Goal: Task Accomplishment & Management: Use online tool/utility

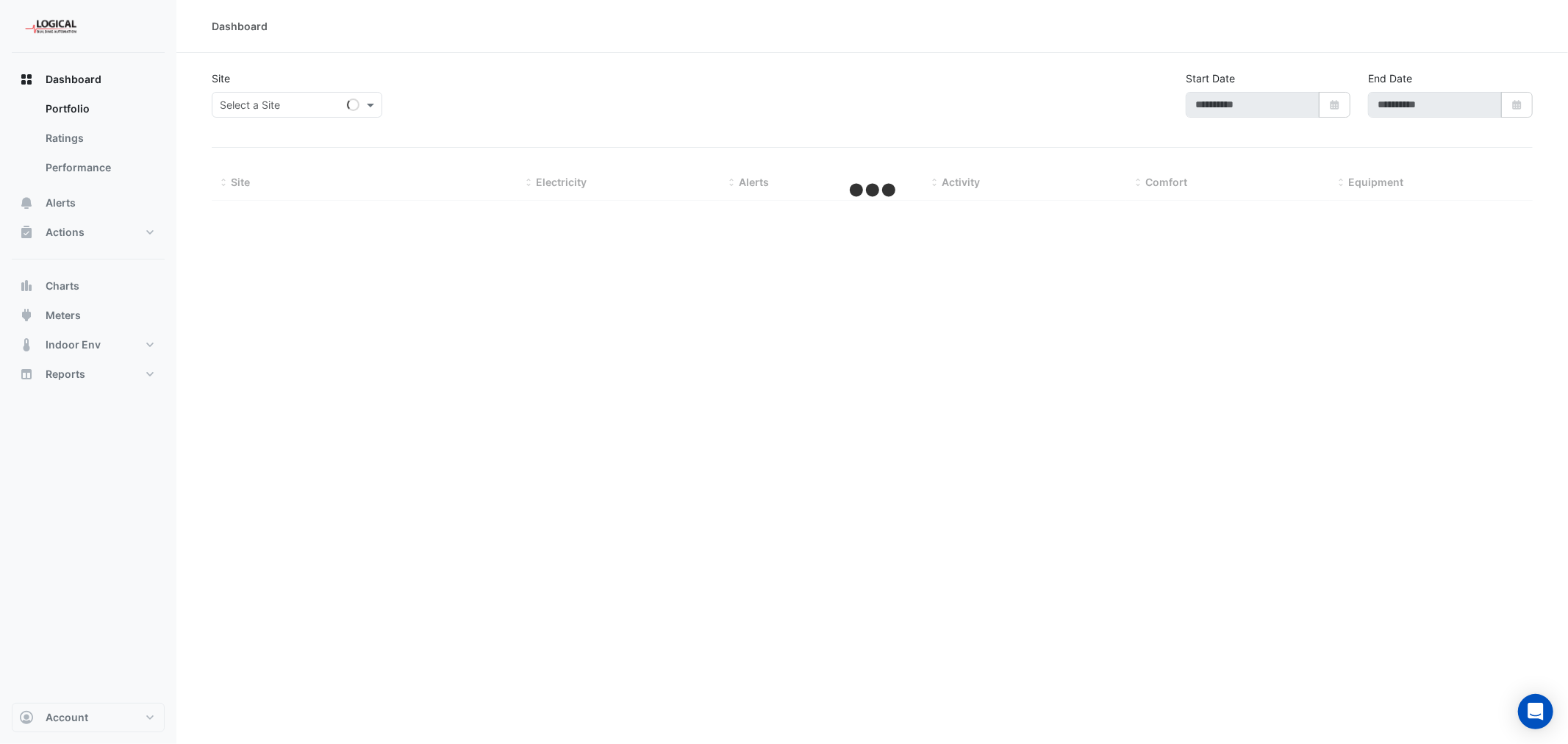
type input "**********"
select select "***"
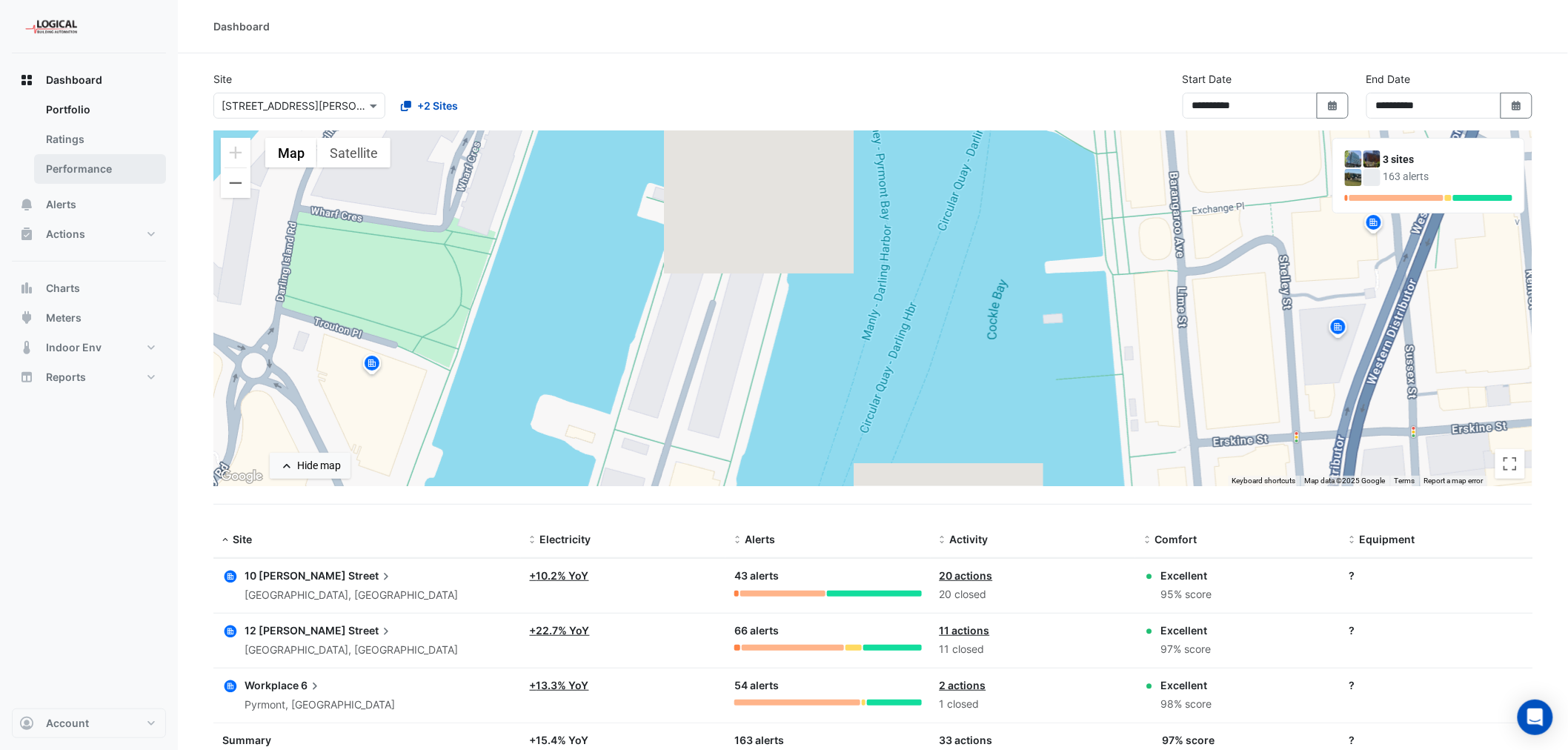
click at [83, 171] on link "Performance" at bounding box center [100, 169] width 132 height 29
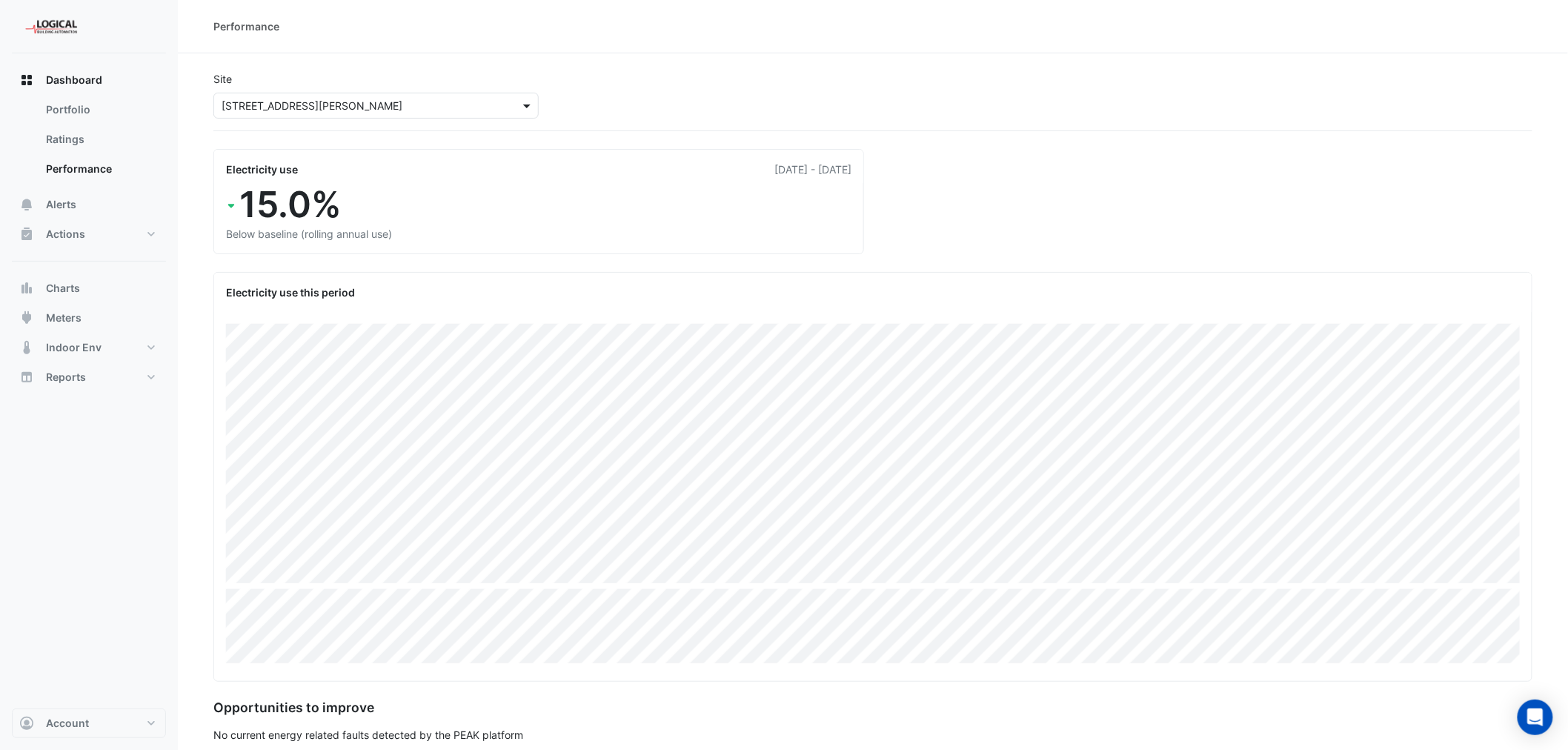
click at [522, 105] on span at bounding box center [529, 106] width 19 height 15
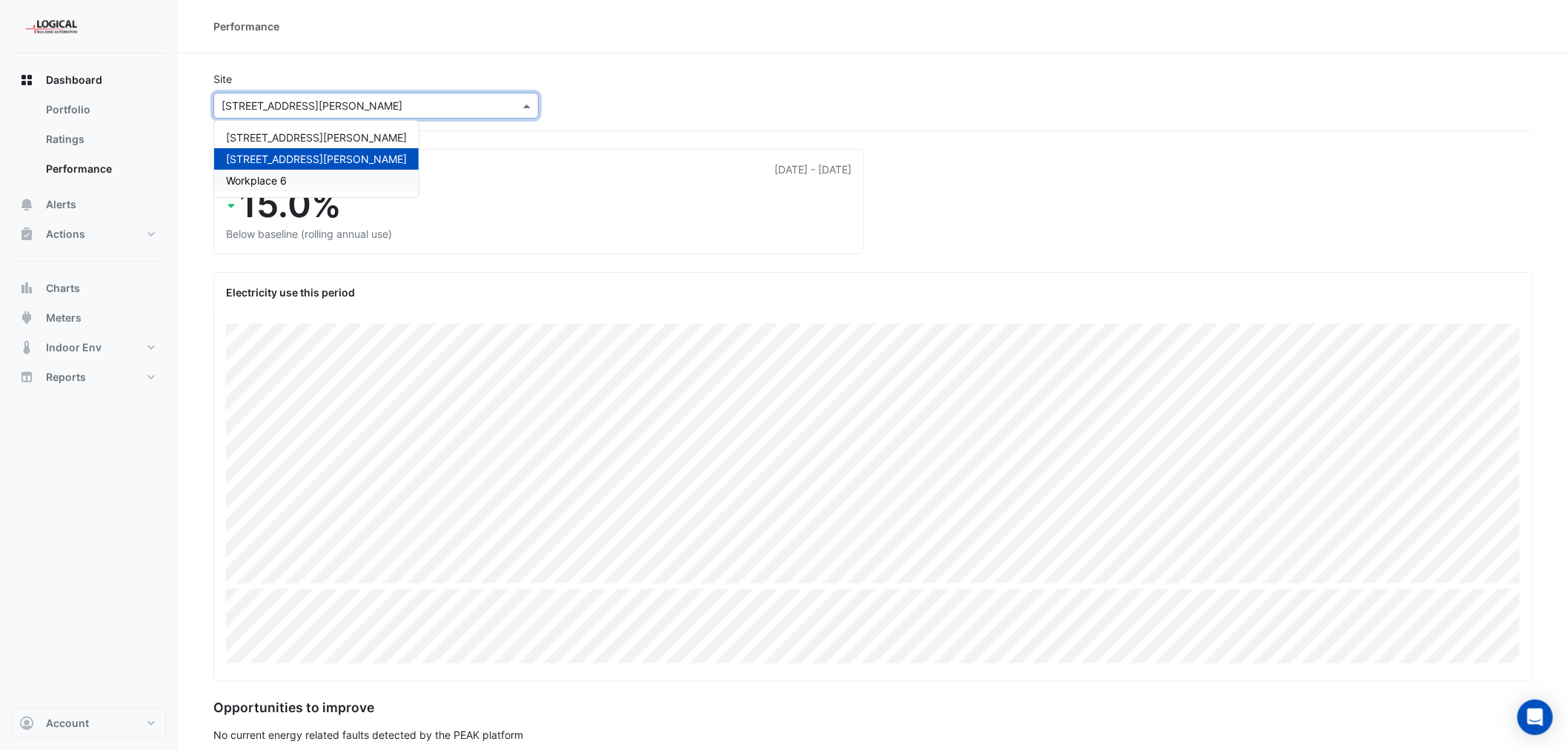
click at [267, 180] on span "Workplace 6" at bounding box center [256, 180] width 61 height 12
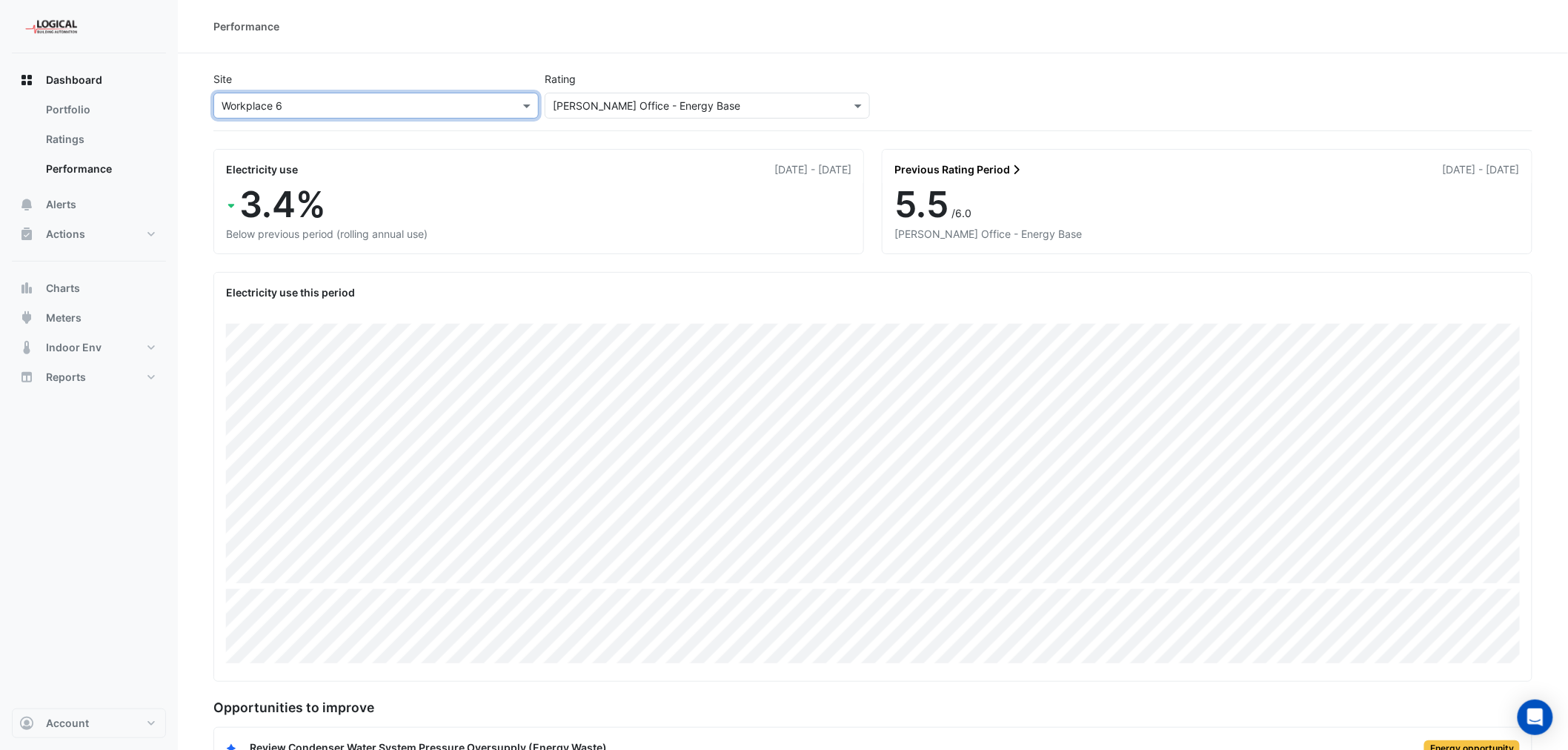
click at [824, 107] on input "text" at bounding box center [693, 107] width 280 height 15
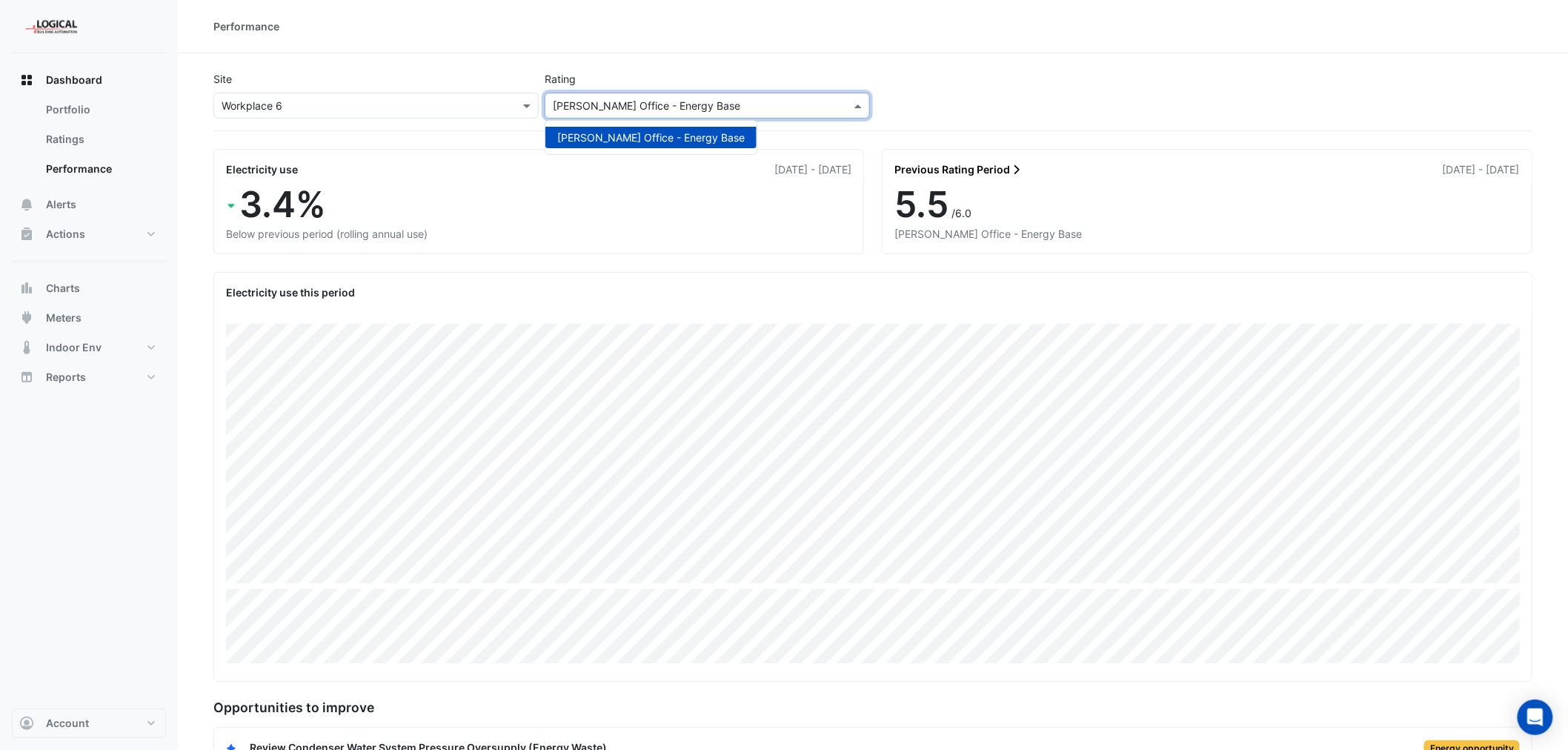
click at [928, 83] on div "Site × Workplace 6 Rating NABERS Office - Energy Base NABERS Office - Energy Ba…" at bounding box center [874, 97] width 1325 height 65
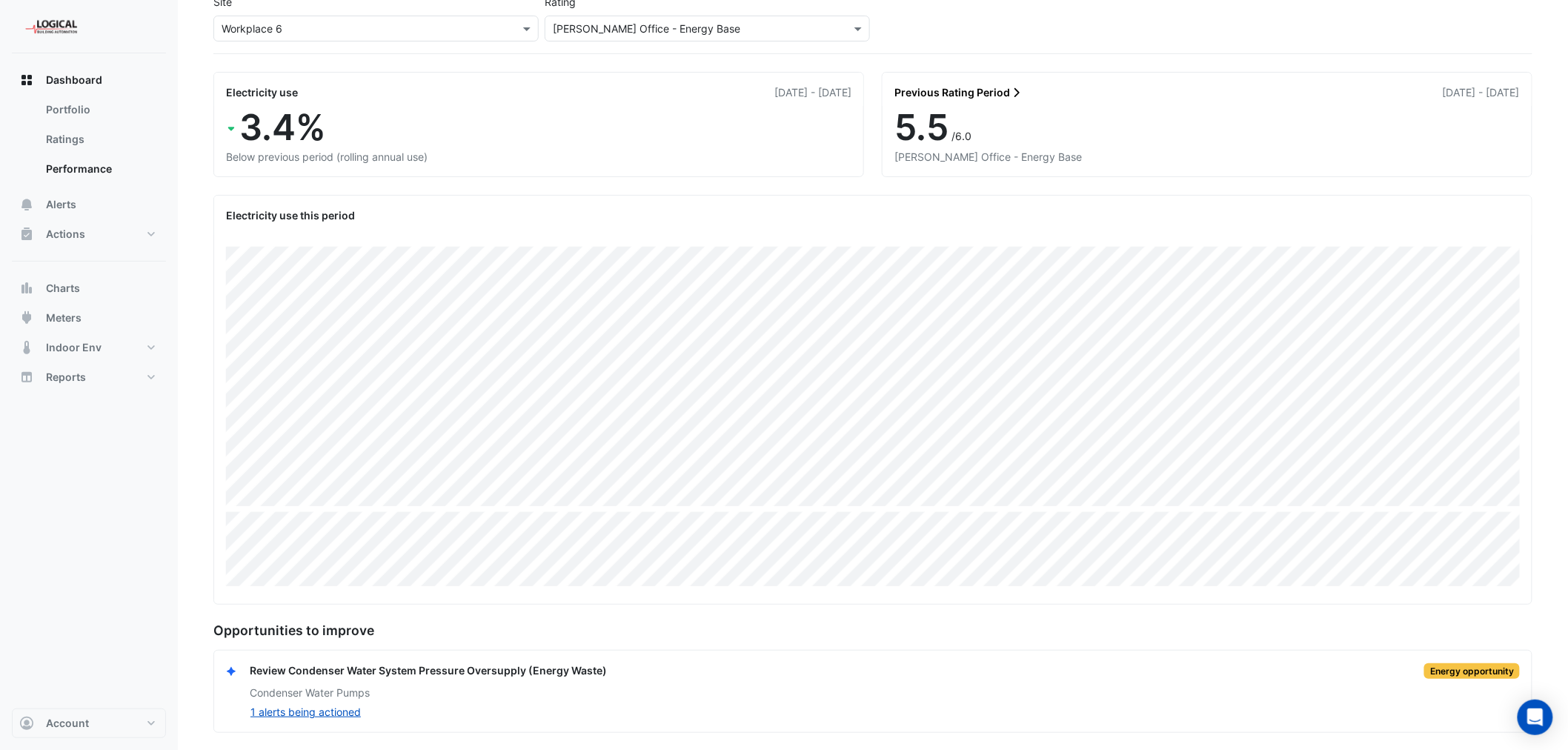
scroll to position [78, 0]
click at [338, 709] on button "1 alerts being actioned" at bounding box center [305, 711] width 112 height 17
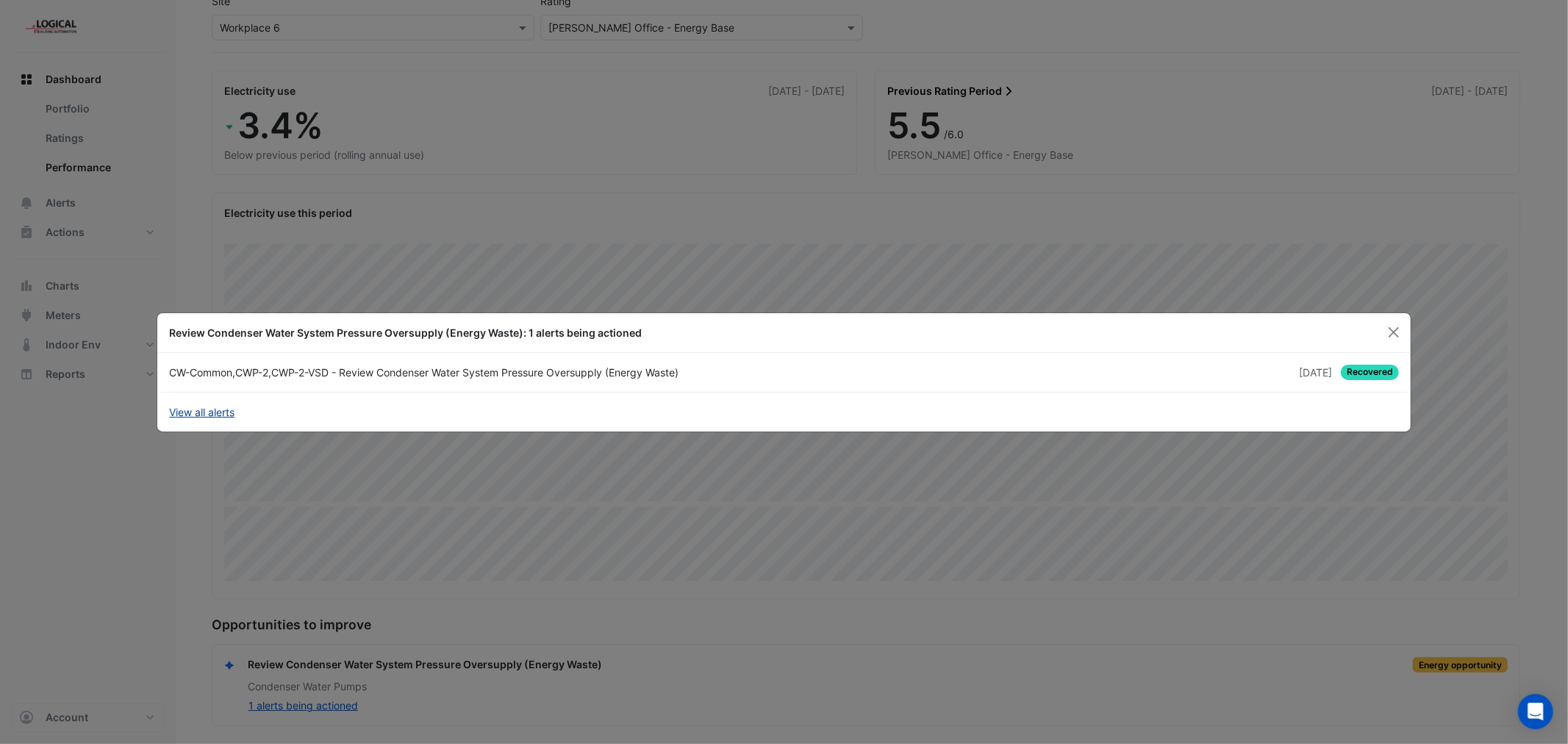
click at [201, 410] on link "View all alerts" at bounding box center [201, 412] width 65 height 15
click at [863, 270] on ngb-modal-window "Review Condenser Water System Pressure Oversupply (Energy Waste): 1 alerts bein…" at bounding box center [784, 372] width 1568 height 744
click at [1389, 333] on button "Close" at bounding box center [1393, 332] width 22 height 22
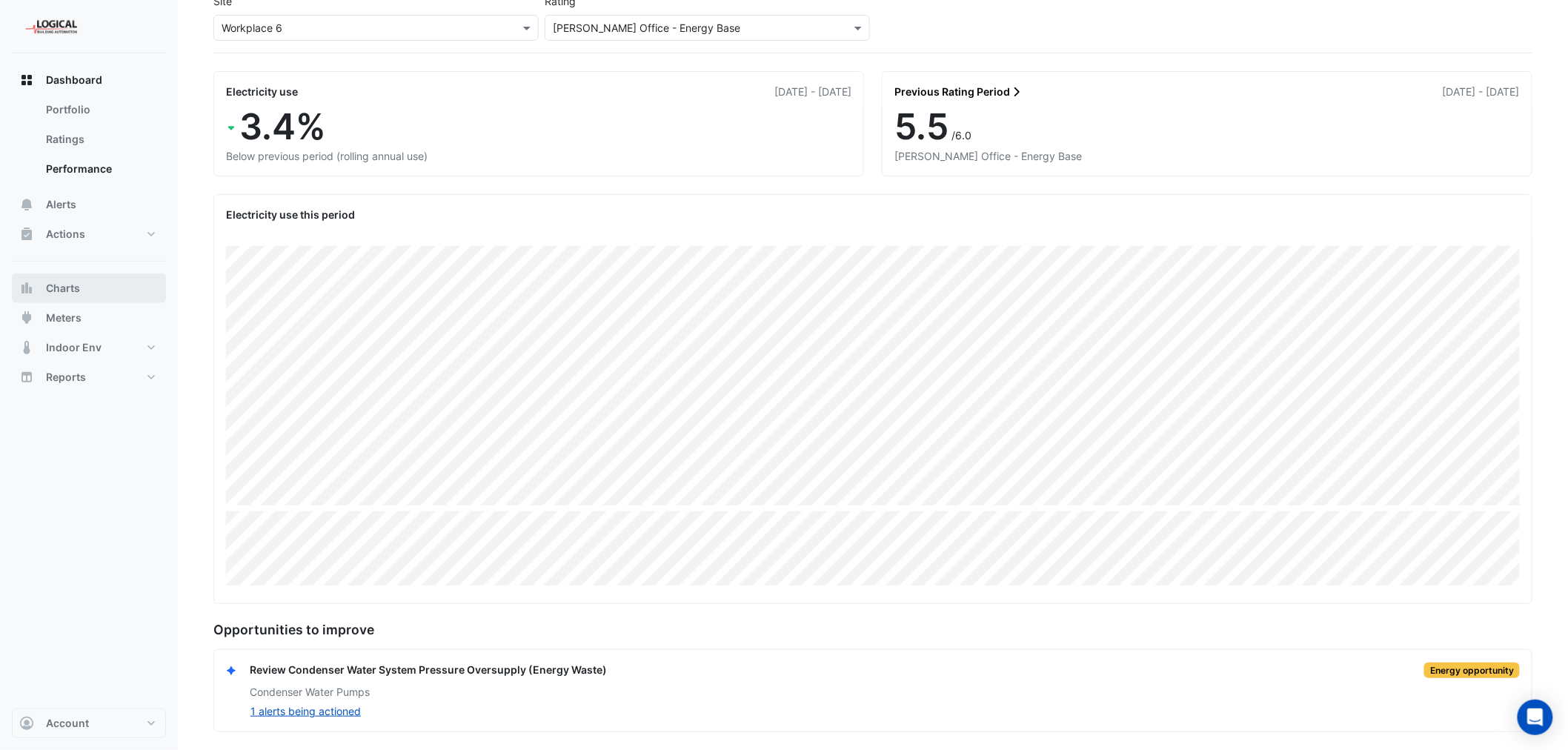
click at [53, 283] on span "Charts" at bounding box center [63, 288] width 34 height 15
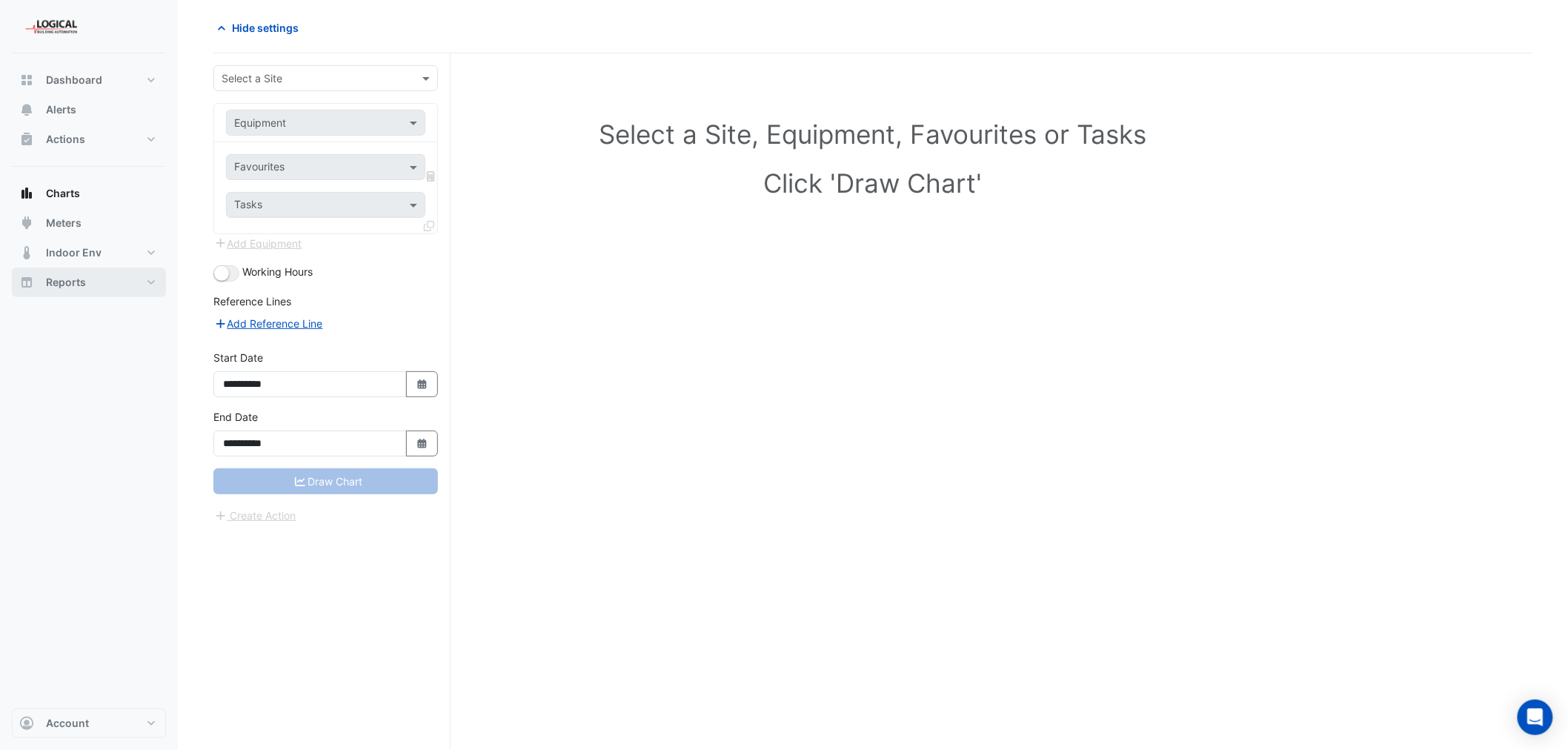
scroll to position [56, 0]
click at [306, 76] on input "text" at bounding box center [311, 79] width 178 height 15
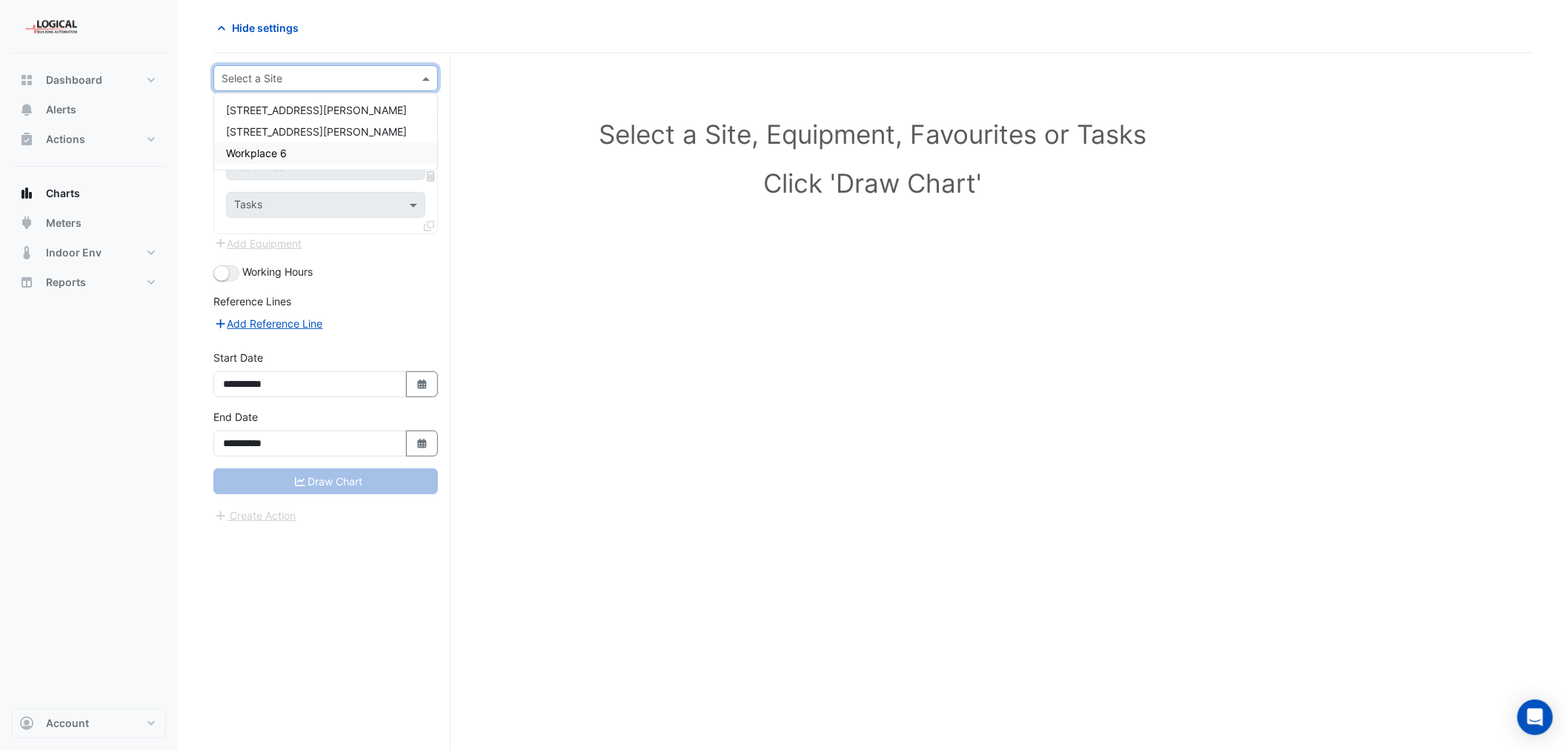
click at [300, 157] on div "Workplace 6" at bounding box center [325, 153] width 223 height 22
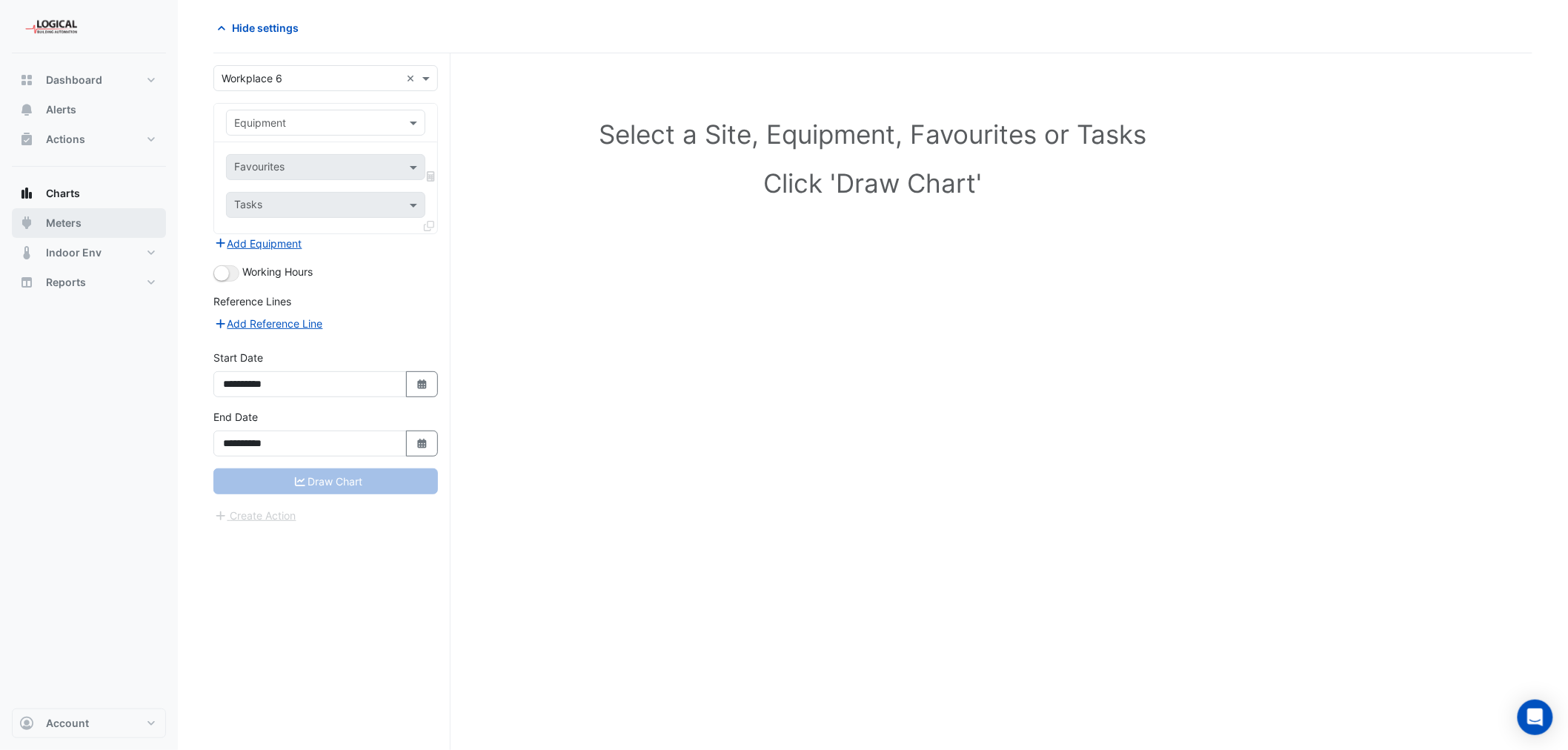
click at [65, 222] on span "Meters" at bounding box center [63, 222] width 36 height 15
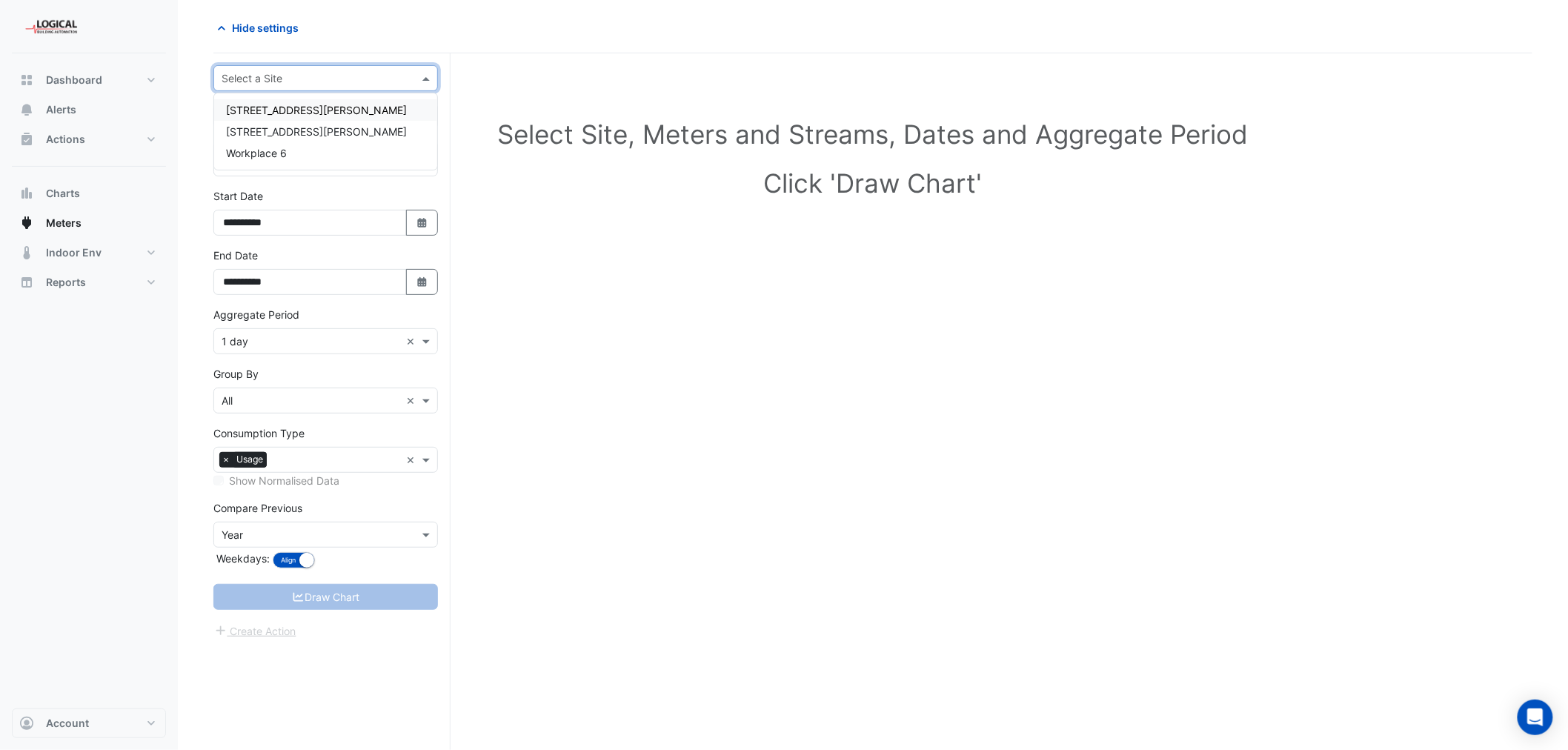
click at [302, 74] on input "text" at bounding box center [311, 79] width 178 height 15
click at [290, 154] on div "Workplace 6" at bounding box center [325, 153] width 223 height 22
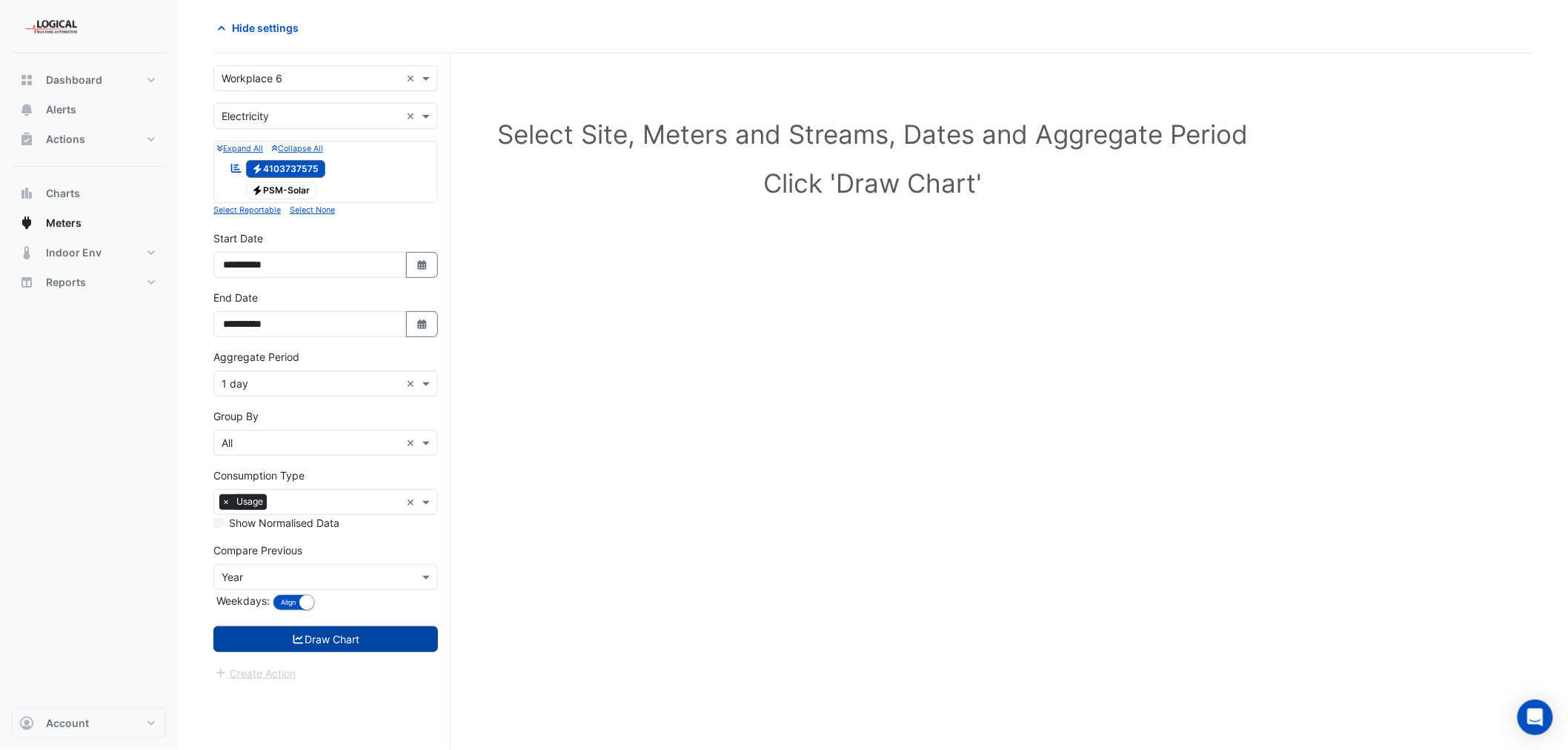
click at [357, 639] on button "Draw Chart" at bounding box center [325, 640] width 225 height 26
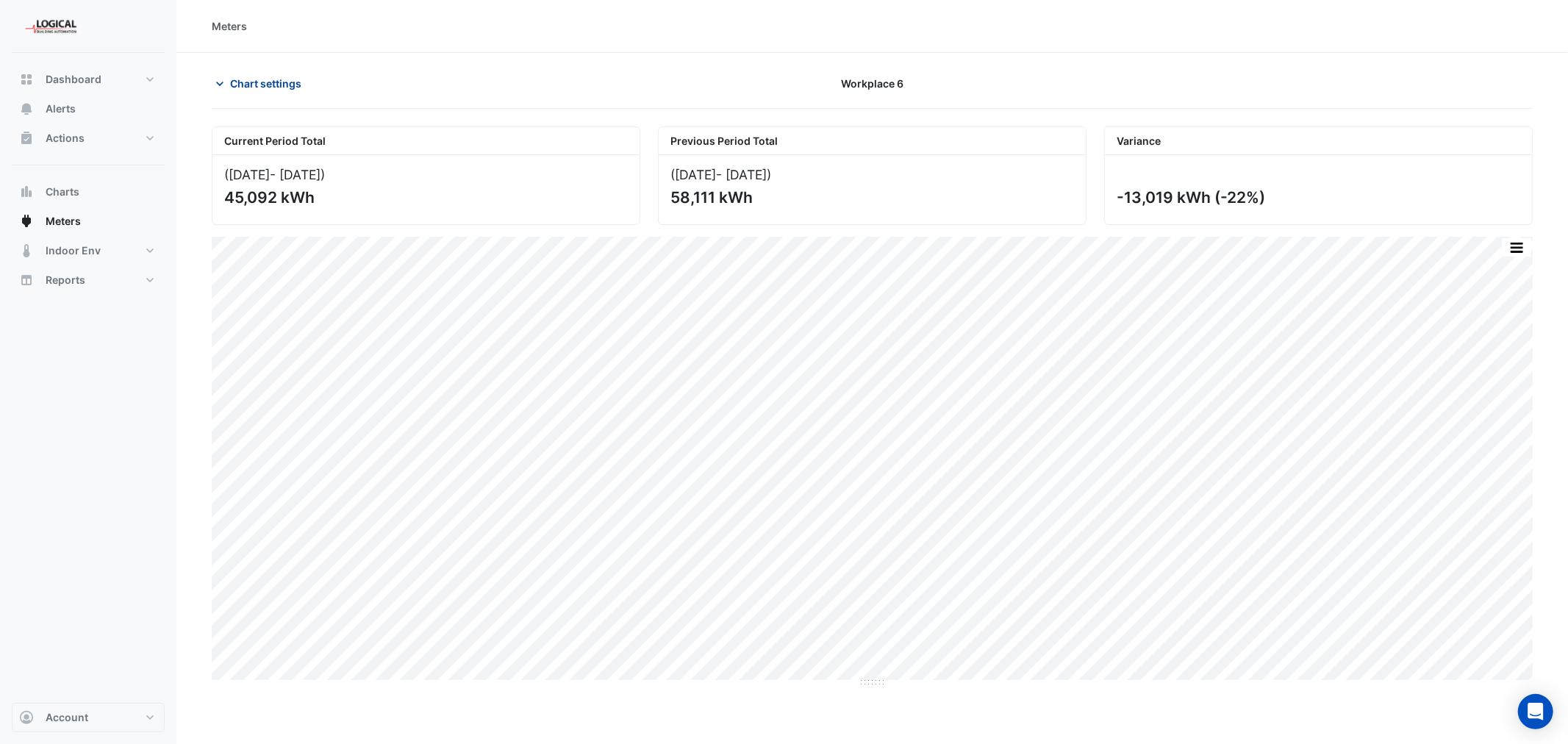
click at [221, 82] on icon "button" at bounding box center [219, 84] width 15 height 15
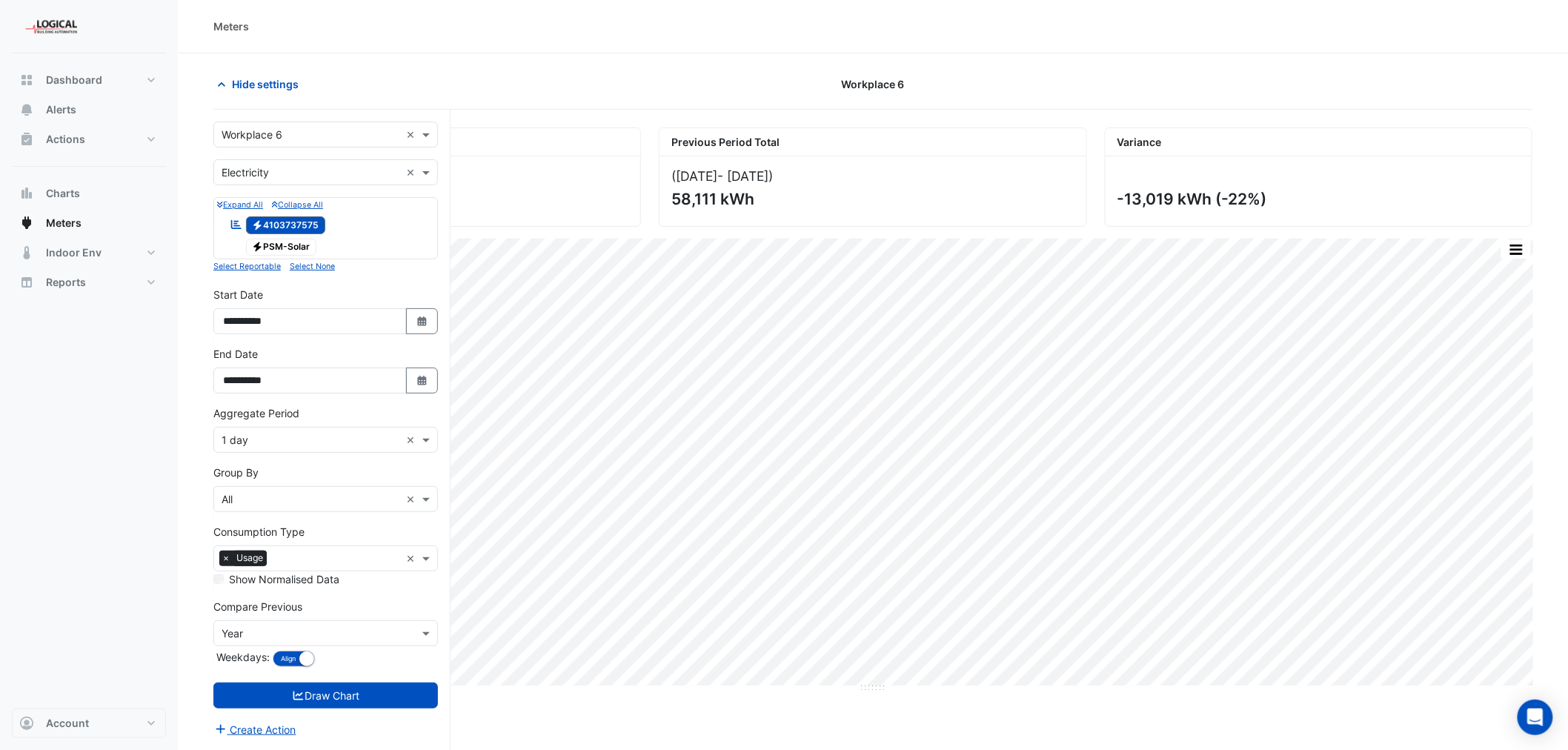
click at [295, 175] on input "text" at bounding box center [311, 173] width 178 height 15
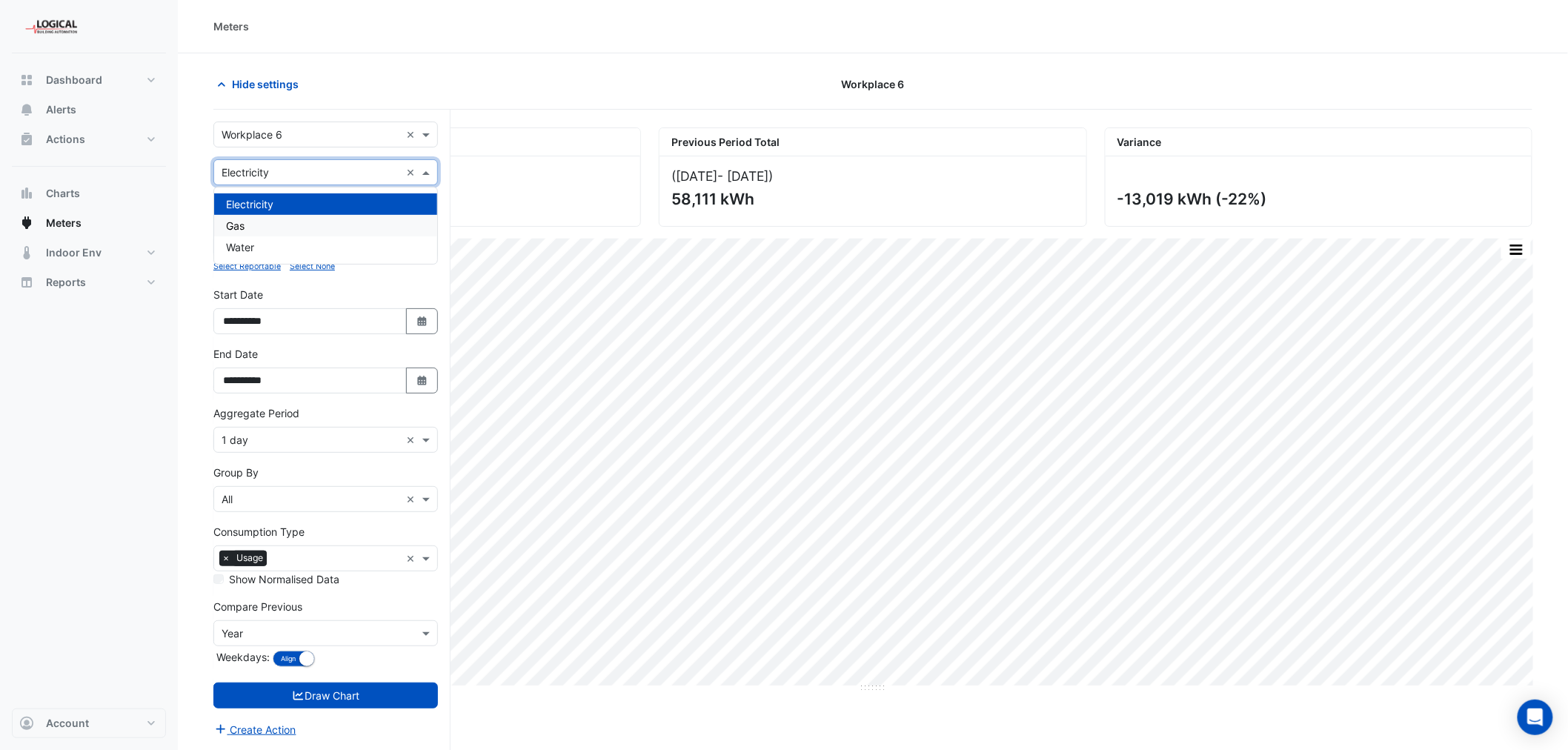
click at [250, 217] on div "Gas" at bounding box center [325, 226] width 223 height 22
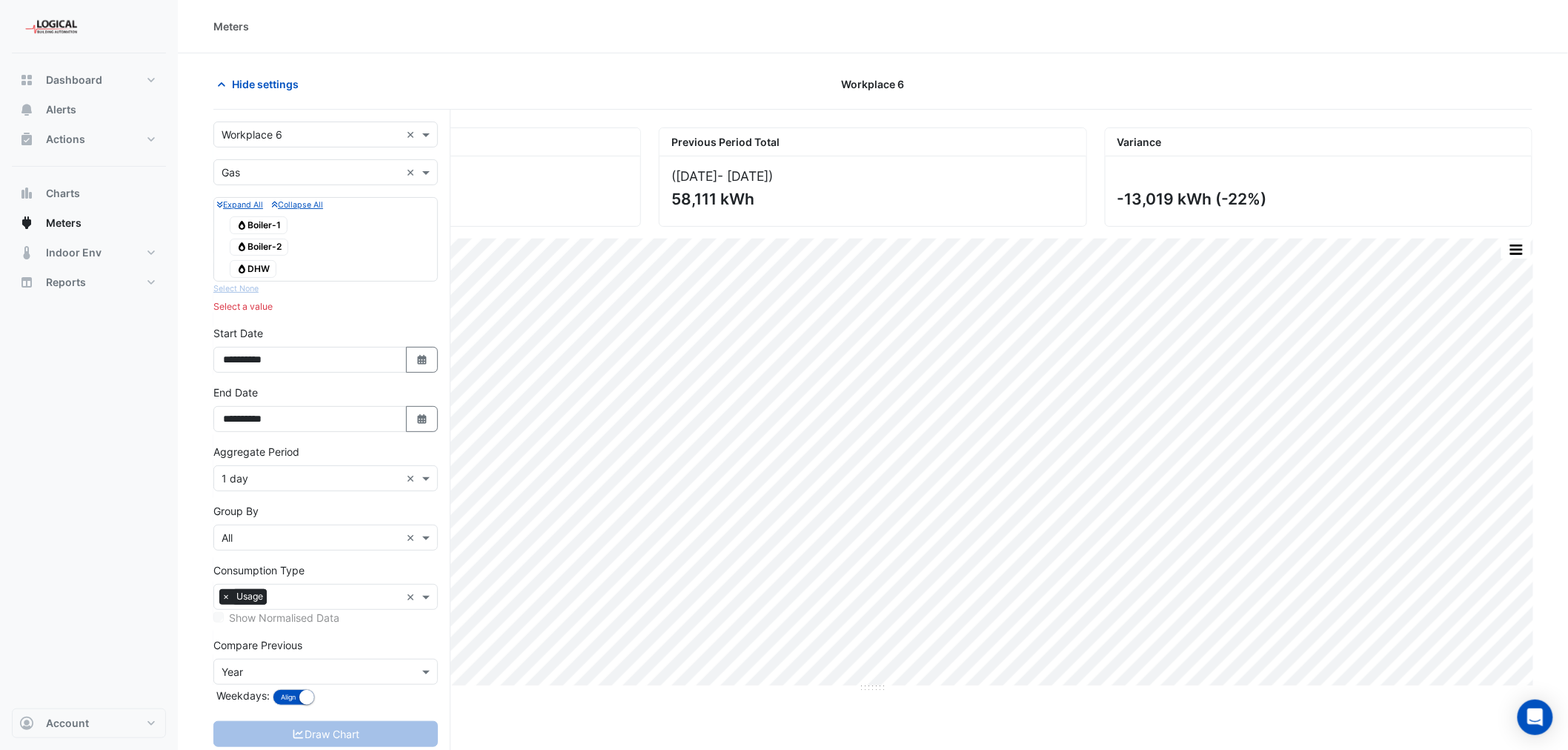
click at [263, 221] on span "Gas Boiler-1" at bounding box center [258, 225] width 58 height 18
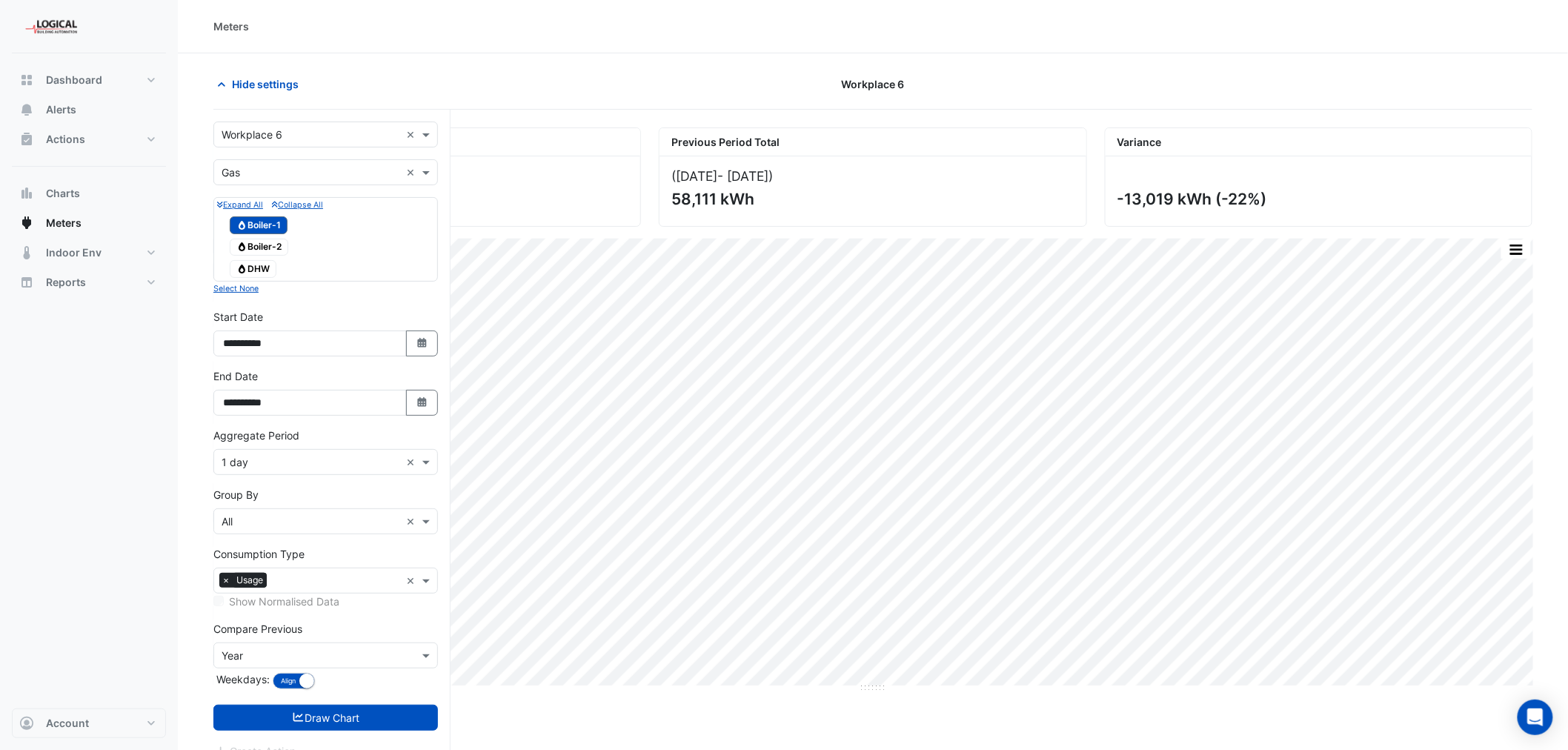
click at [260, 243] on span "Gas Boiler-2" at bounding box center [259, 247] width 59 height 18
click at [260, 263] on span "Gas DHW" at bounding box center [253, 269] width 46 height 18
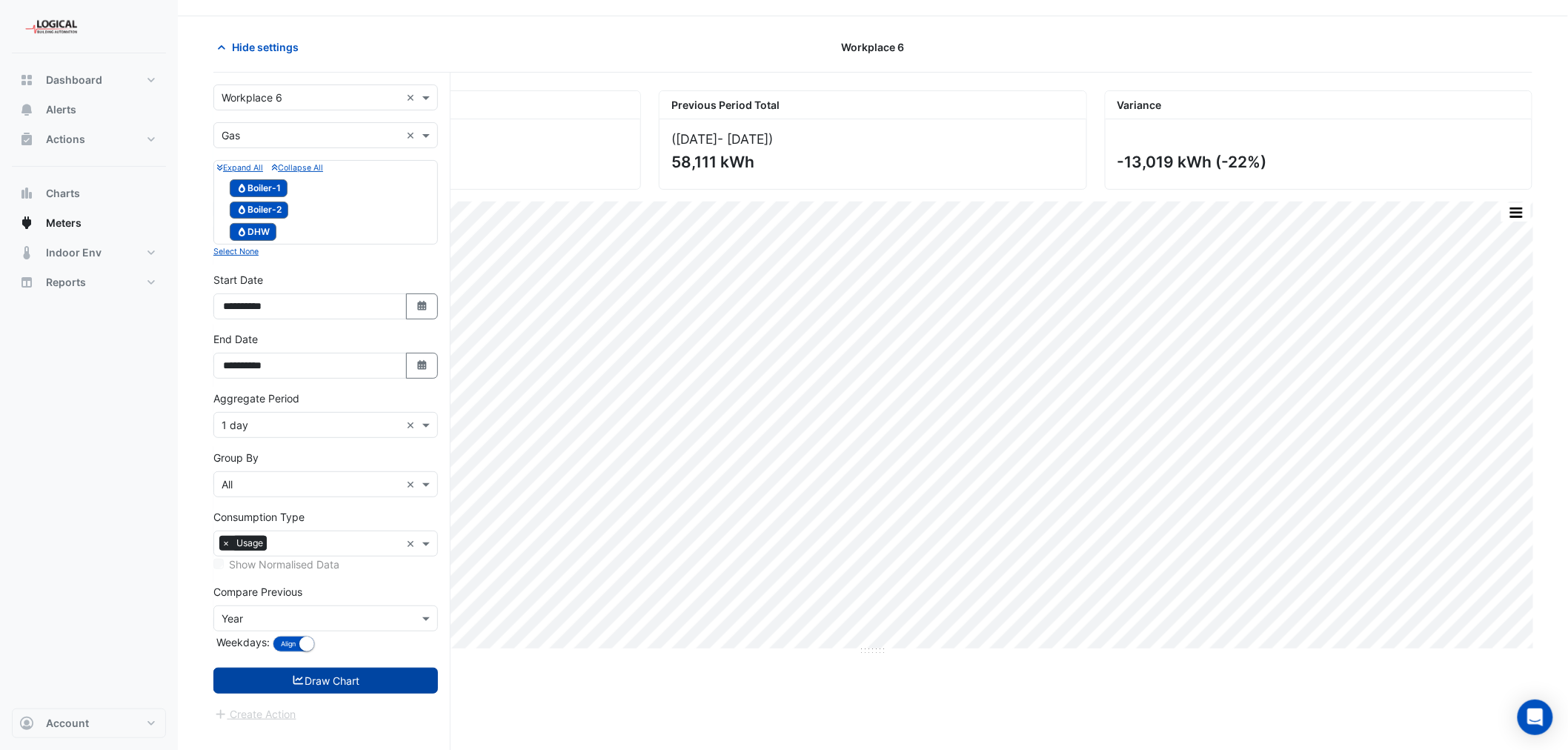
scroll to position [56, 0]
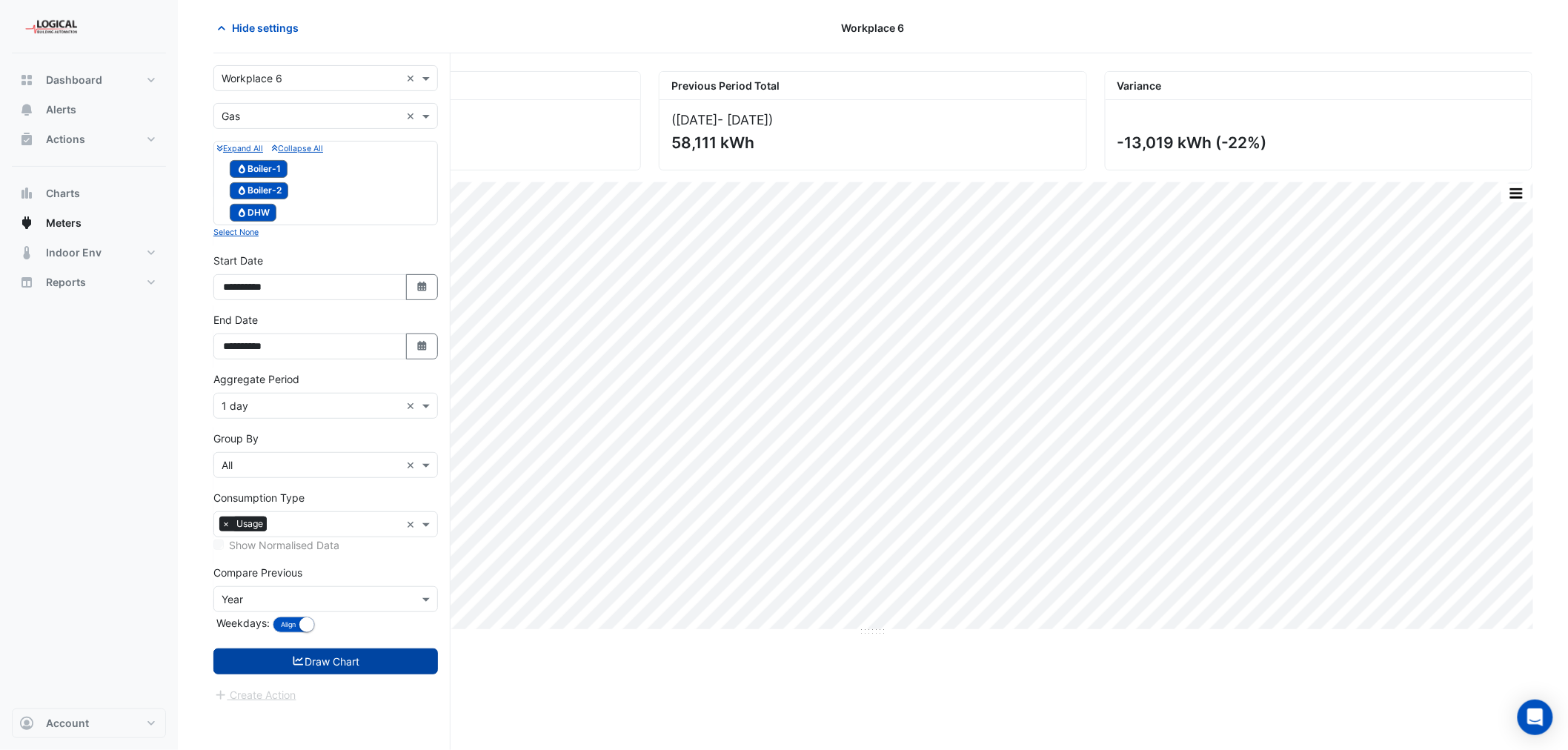
click at [334, 657] on button "Draw Chart" at bounding box center [325, 662] width 225 height 26
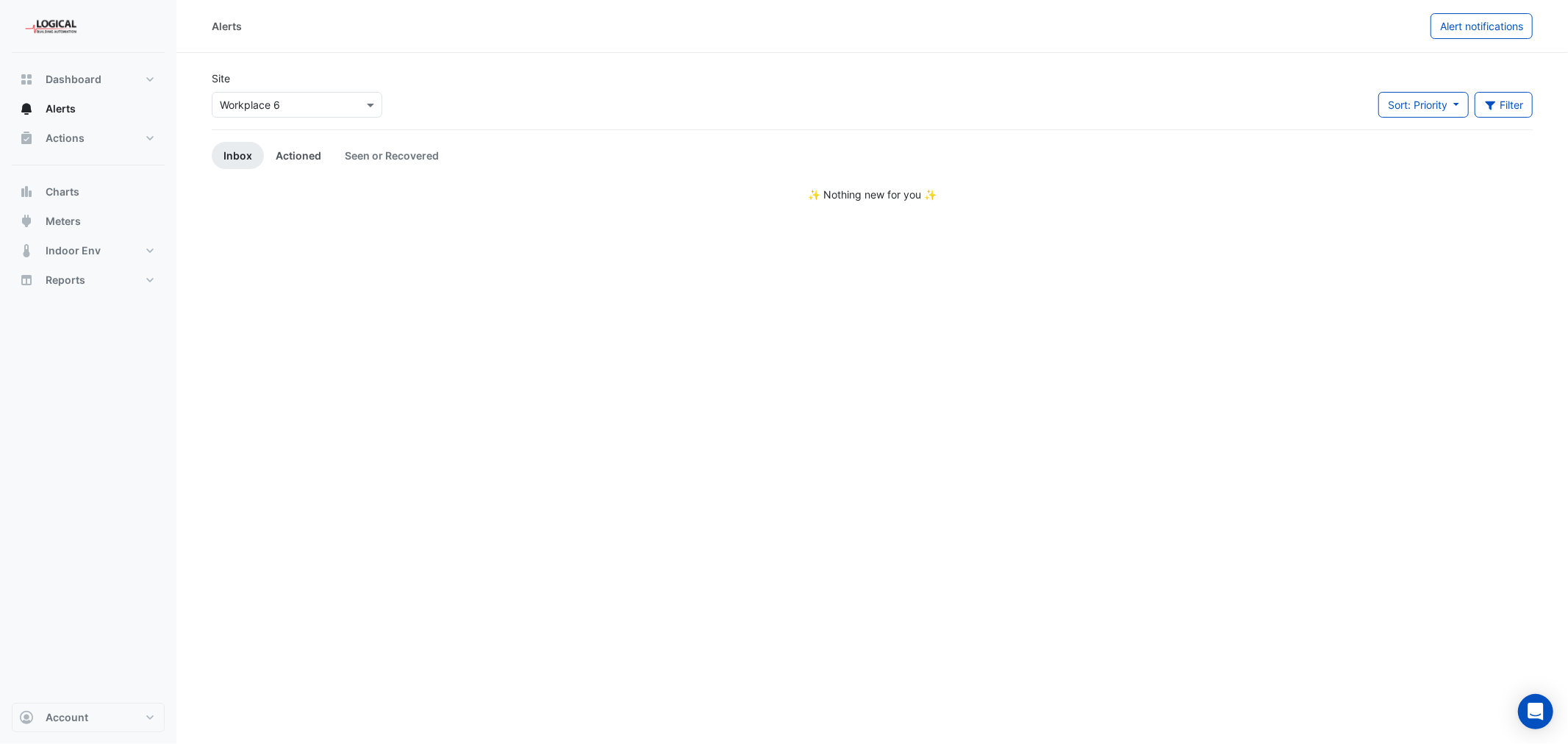
click at [296, 153] on link "Actioned" at bounding box center [298, 156] width 69 height 28
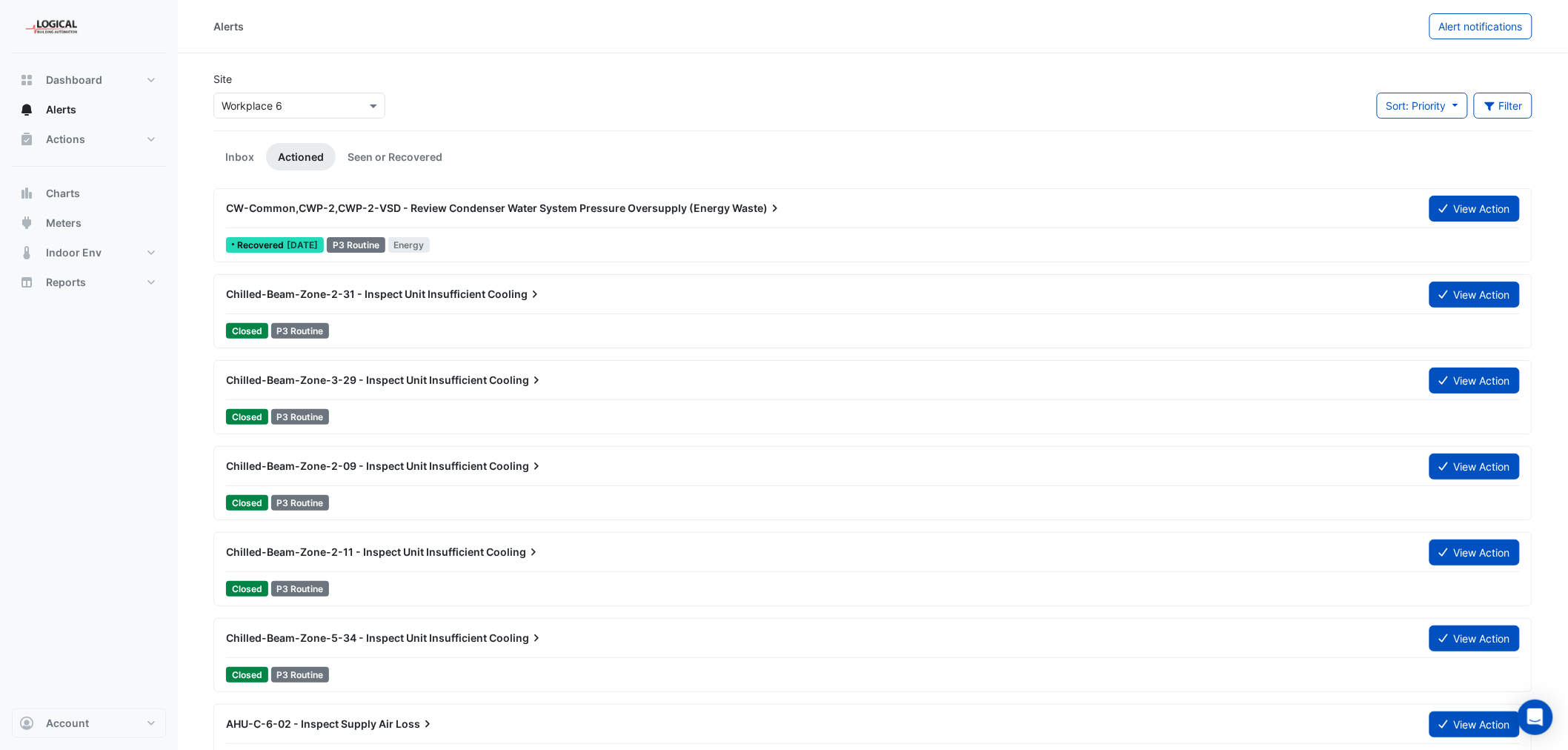
click at [286, 202] on span "CW-Common,CWP-2,CWP-2-VSD - Review Condenser Water System Pressure Oversupply (…" at bounding box center [478, 208] width 504 height 12
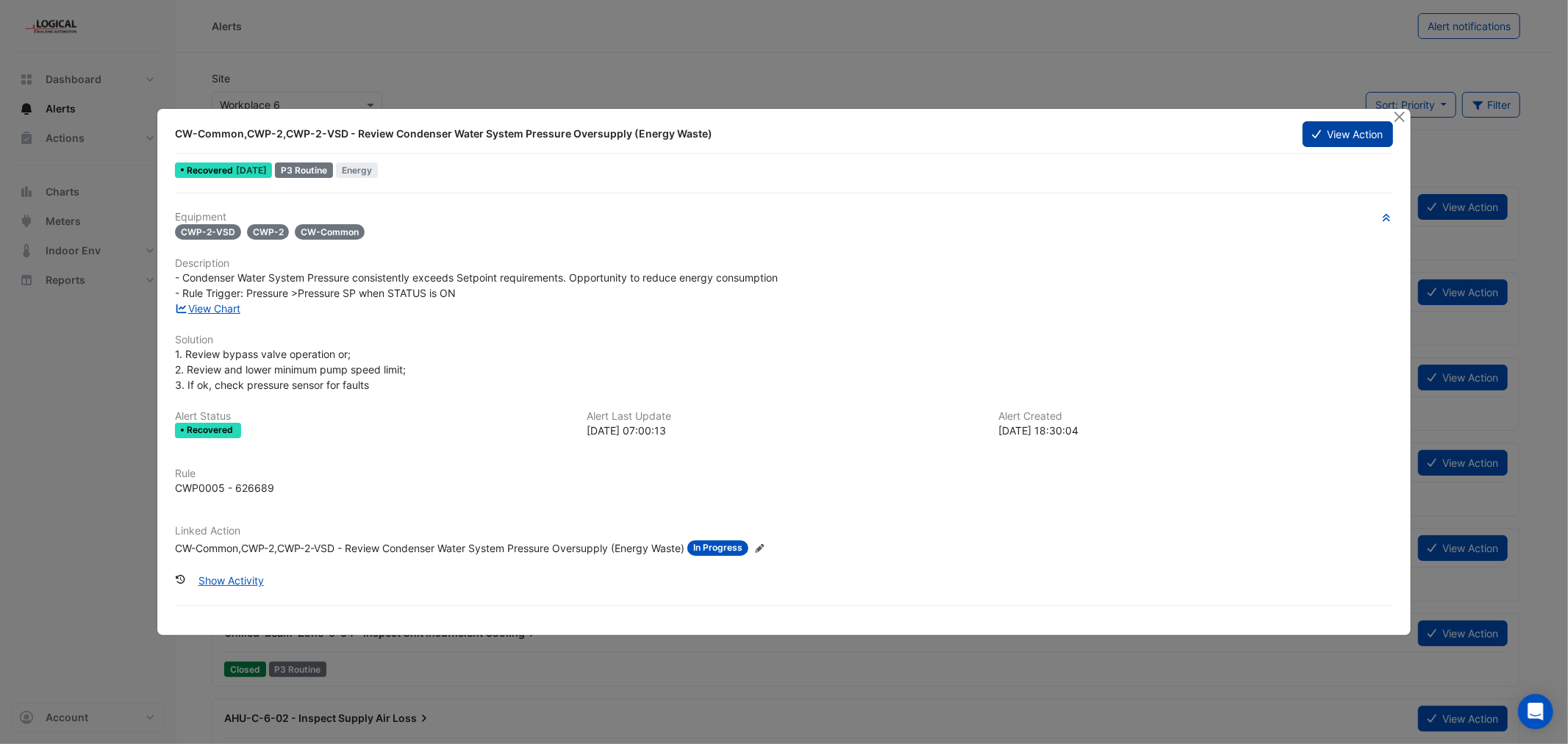
click at [1329, 128] on button "View Action" at bounding box center [1347, 134] width 90 height 26
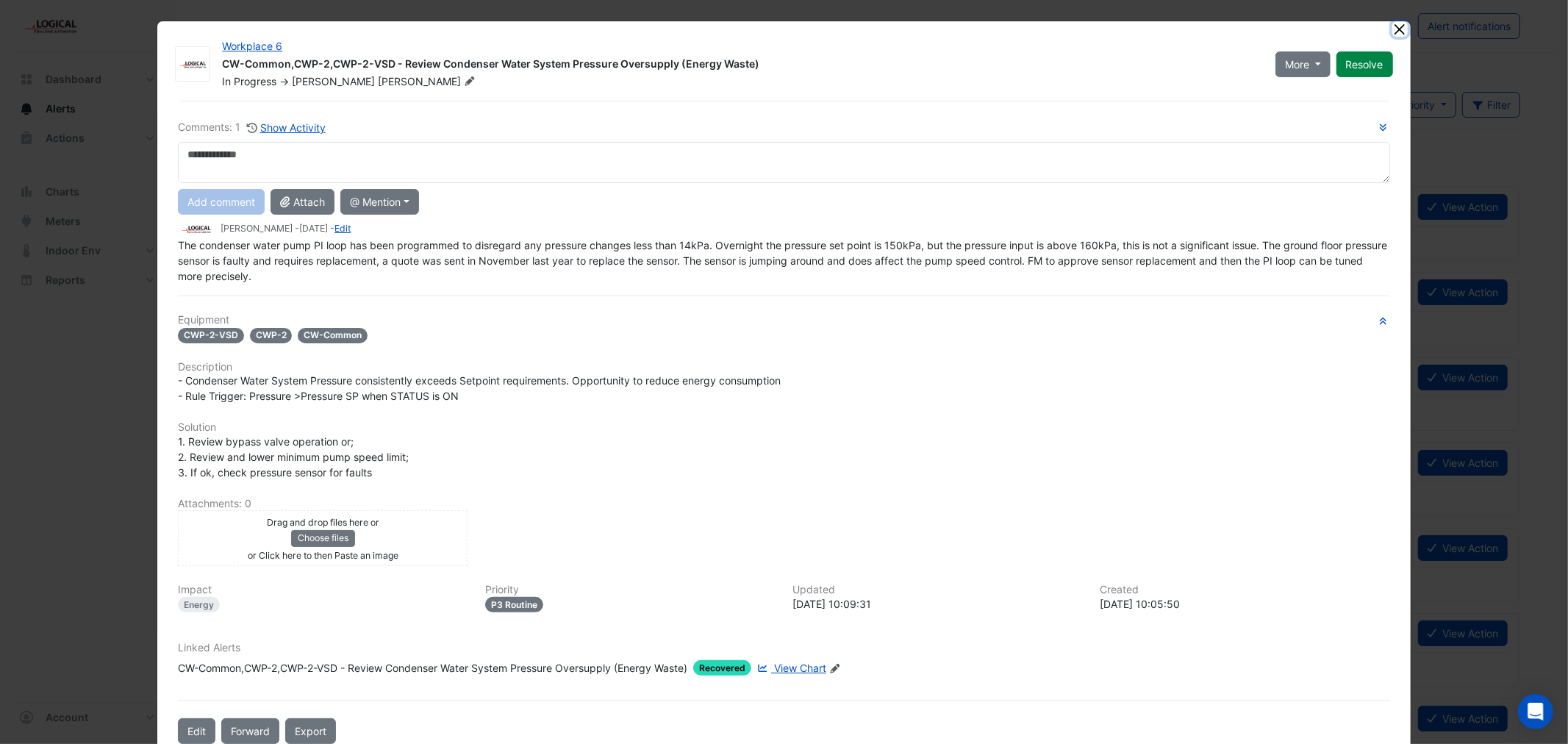
click at [1393, 30] on button "Close" at bounding box center [1399, 29] width 15 height 15
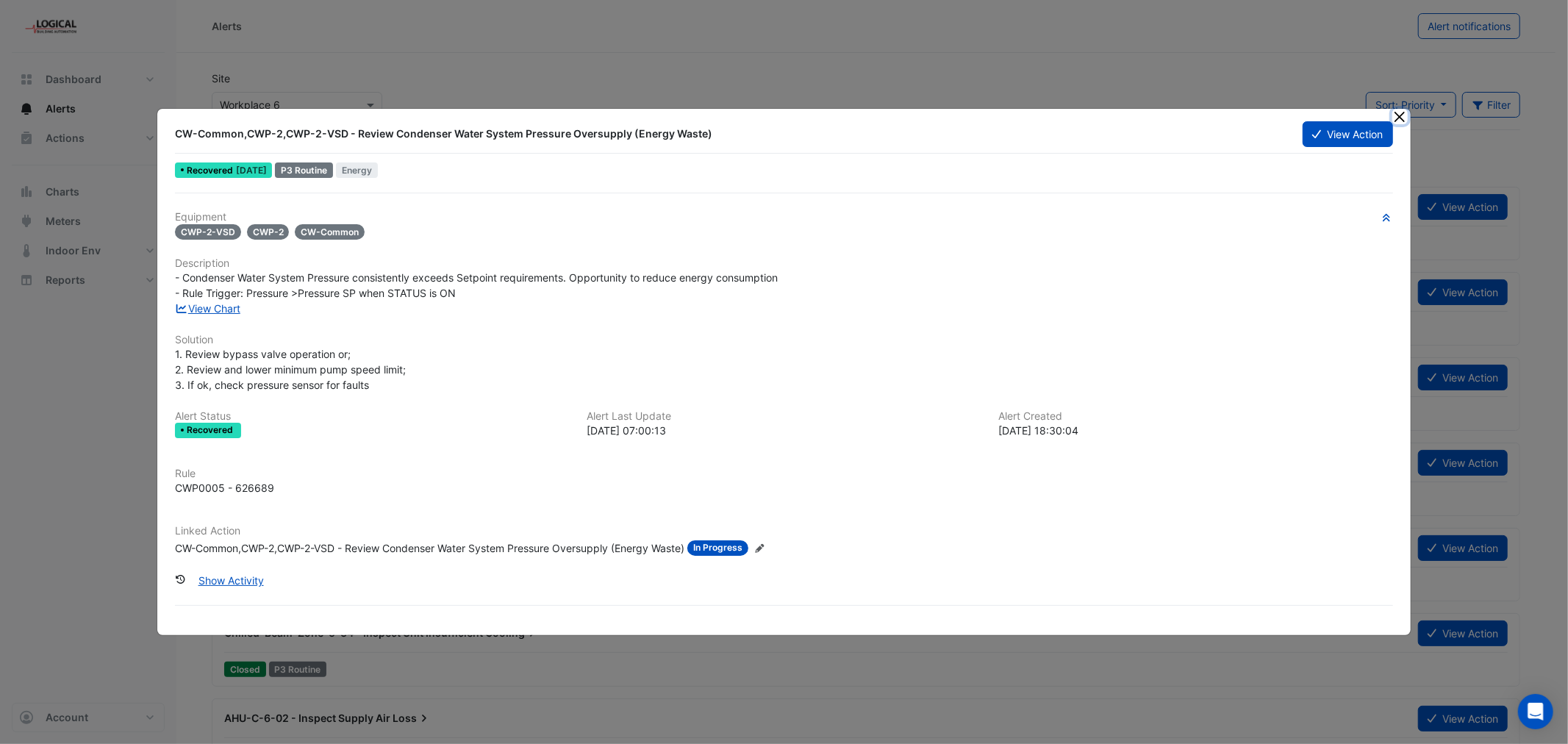
click at [1401, 116] on button "Close" at bounding box center [1399, 116] width 15 height 15
